Goal: Navigation & Orientation: Understand site structure

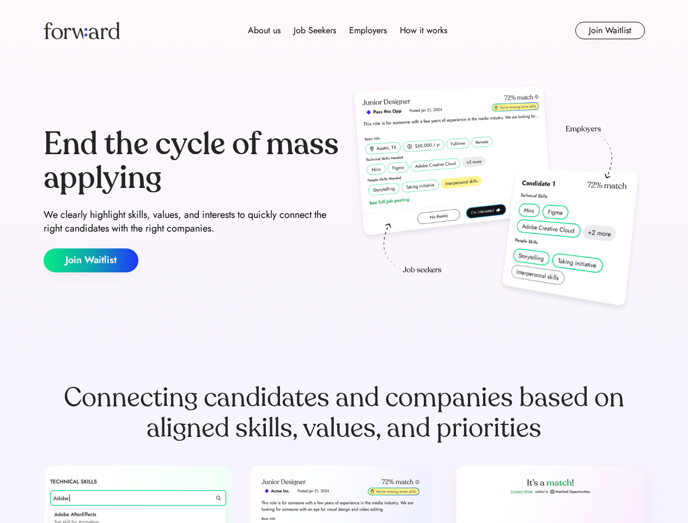
click at [344, 261] on div "End the cycle of mass applying We clearly highlight skills, values, and interes…" at bounding box center [344, 200] width 601 height 234
click at [344, 31] on div "About us Job Seekers Employers How it works" at bounding box center [347, 30] width 429 height 13
click at [82, 31] on img at bounding box center [82, 30] width 76 height 17
click at [348, 31] on div "About us Job Seekers Employers How it works" at bounding box center [347, 30] width 429 height 13
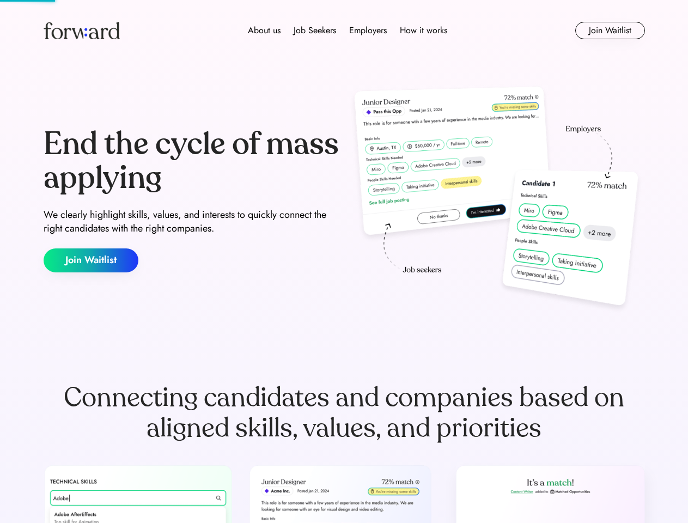
click at [264, 31] on div "About us" at bounding box center [264, 30] width 33 height 13
click at [315, 31] on div "Job Seekers" at bounding box center [315, 30] width 42 height 13
click at [368, 31] on div "Employers" at bounding box center [368, 30] width 38 height 13
click at [423, 31] on div "How it works" at bounding box center [423, 30] width 47 height 13
click at [610, 31] on button "Join Waitlist" at bounding box center [610, 30] width 70 height 17
